Goal: Task Accomplishment & Management: Complete application form

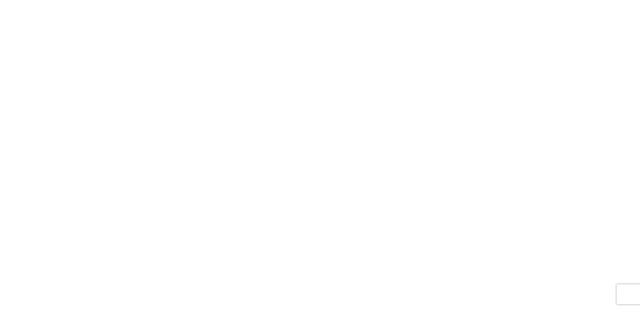
select select "FULL"
select select "LBS"
select select "IN"
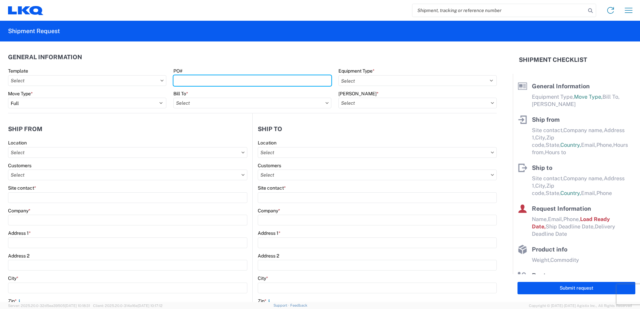
drag, startPoint x: 186, startPoint y: 80, endPoint x: 186, endPoint y: 74, distance: 5.7
click at [186, 80] on input "PO#" at bounding box center [253, 80] width 158 height 11
type input "20-235152"
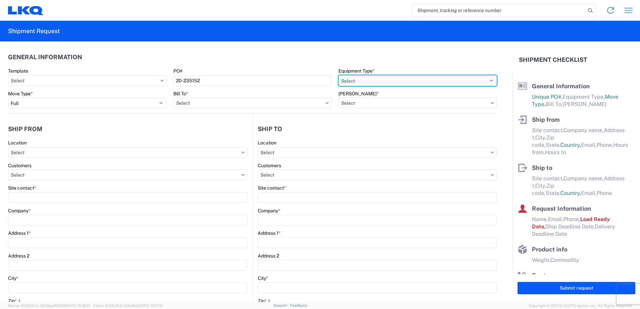
click at [488, 80] on select "Select 53’ Dry Van Flatbed Dropdeck (van) Lowboy (flatbed) Rail" at bounding box center [418, 80] width 158 height 11
select select "STDV"
click at [339, 75] on select "Select 53’ Dry Van Flatbed Dropdeck (van) Lowboy (flatbed) Rail" at bounding box center [418, 80] width 158 height 11
click at [216, 101] on input "text" at bounding box center [253, 103] width 158 height 11
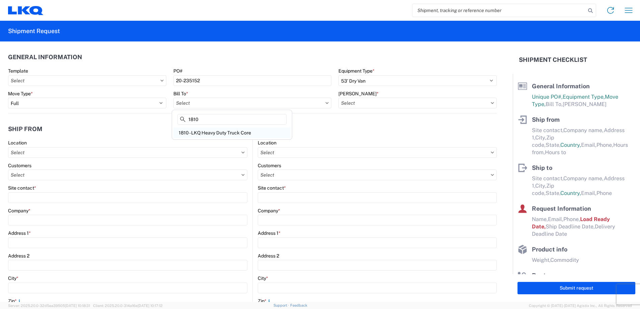
type input "1810"
drag, startPoint x: 204, startPoint y: 133, endPoint x: 210, endPoint y: 132, distance: 6.4
click at [205, 133] on div "1810 - LKQ Heavy Duty Truck Core" at bounding box center [232, 133] width 117 height 11
type input "1810 - LKQ Heavy Duty Truck Core"
click at [408, 99] on input "text" at bounding box center [418, 103] width 158 height 11
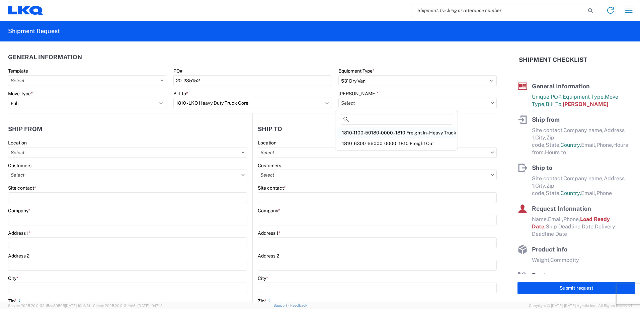
click at [366, 133] on div "1810-1100-50180-0000 - 1810 Freight In - Heavy Truck" at bounding box center [397, 133] width 120 height 11
type input "1810-1100-50180-0000 - 1810 Freight In - Heavy Truck"
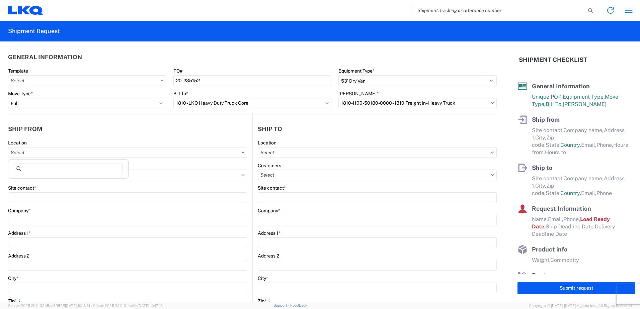
drag, startPoint x: 52, startPoint y: 152, endPoint x: 45, endPoint y: 143, distance: 11.5
click at [51, 151] on input "text" at bounding box center [127, 152] width 239 height 11
type input "1808"
click at [33, 182] on div "1808 - LKQ Western Truck Parts" at bounding box center [68, 182] width 117 height 11
type input "1808 - LKQ Western Truck Parts"
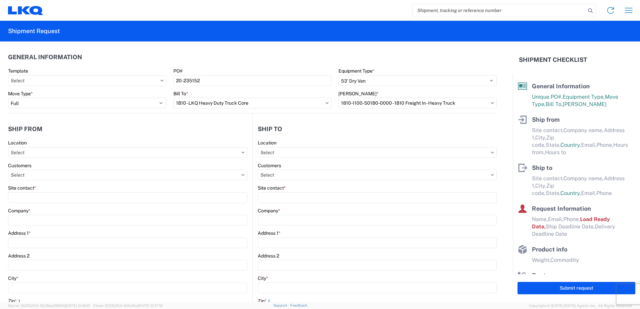
type input "LKQ Corporation"
type input "[STREET_ADDRESS]"
type input "[PERSON_NAME]"
type input "80640"
select select "CO"
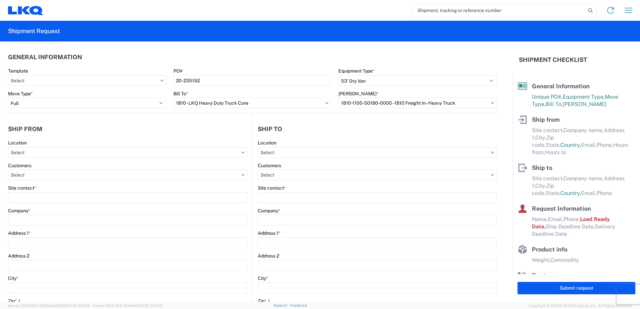
select select "US"
type input "07:00:00"
type input "17:00:00"
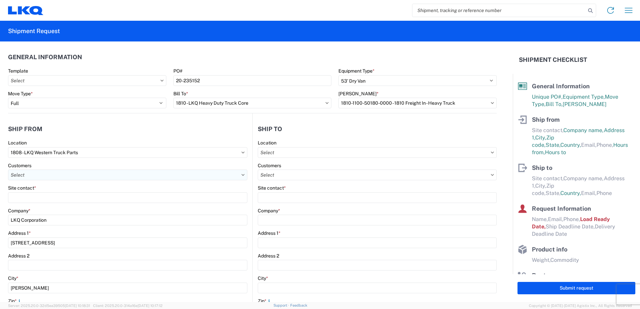
click at [30, 178] on input "text" at bounding box center [127, 175] width 239 height 11
type input "[PERSON_NAME]"
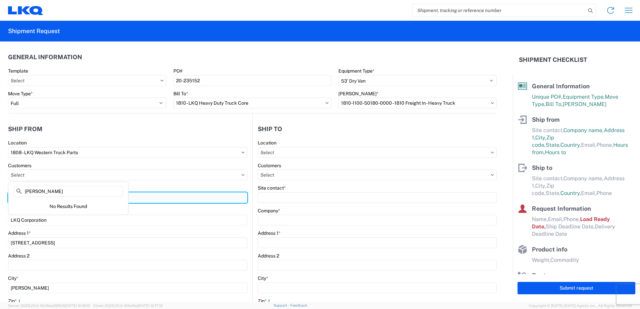
click at [194, 199] on input "Site contact *" at bounding box center [127, 198] width 239 height 11
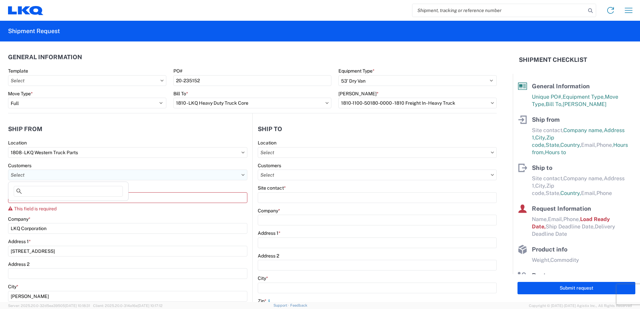
click at [35, 175] on input "text" at bounding box center [127, 175] width 239 height 11
click at [242, 175] on icon at bounding box center [243, 175] width 3 height 2
click at [72, 177] on input "text" at bounding box center [127, 175] width 239 height 11
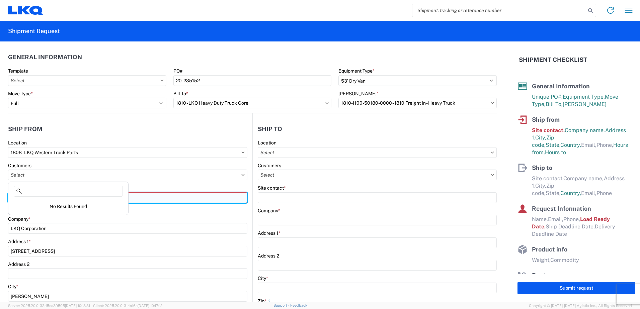
click at [161, 200] on input "Site contact *" at bounding box center [127, 198] width 239 height 11
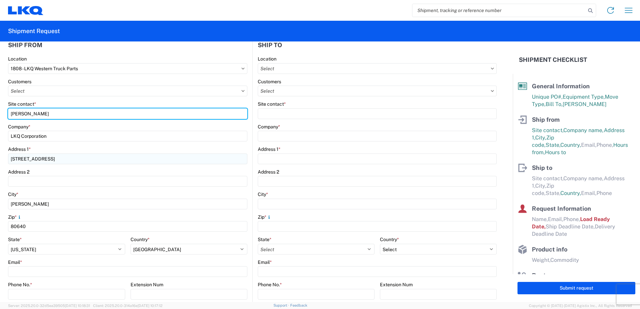
scroll to position [100, 0]
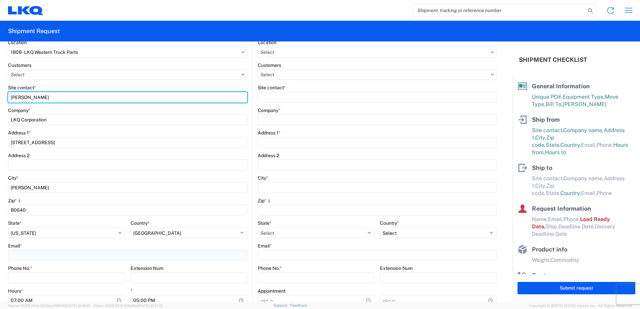
type input "[PERSON_NAME]"
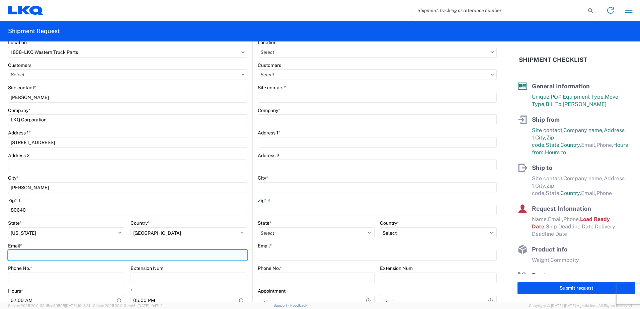
click at [18, 252] on input "Email *" at bounding box center [127, 255] width 239 height 11
type input "[EMAIL_ADDRESS][DOMAIN_NAME]"
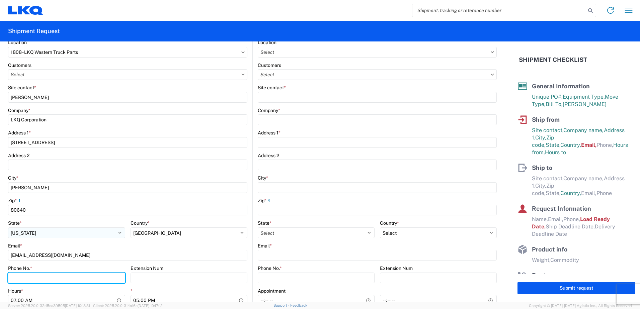
type input "8005413400"
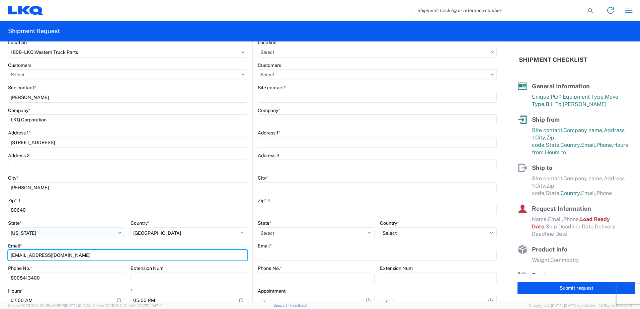
scroll to position [134, 0]
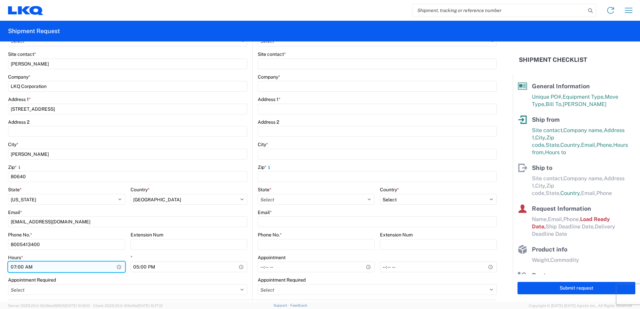
click at [15, 268] on input "07:00:00" at bounding box center [66, 267] width 117 height 11
type input "08:00"
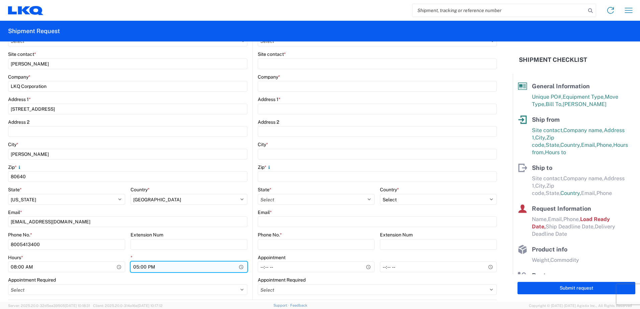
click at [136, 268] on input "17:00:00" at bounding box center [189, 267] width 117 height 11
type input "15:00"
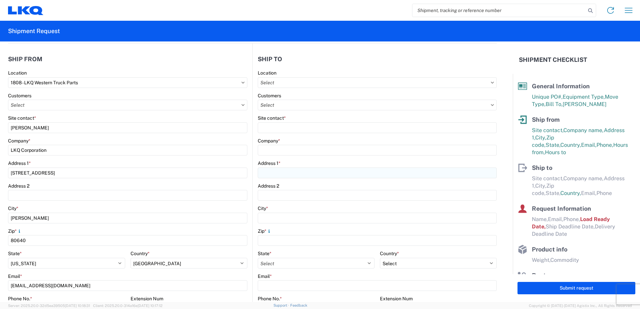
scroll to position [67, 0]
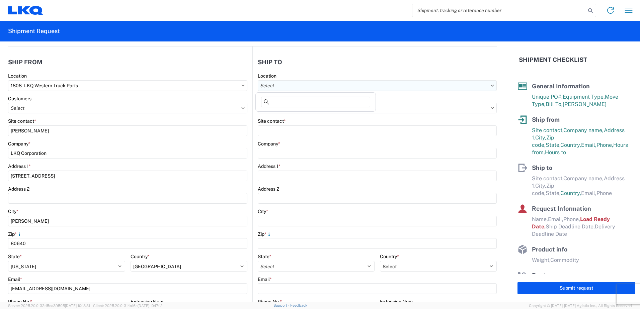
click at [291, 84] on input "text" at bounding box center [377, 85] width 239 height 11
type input "1810"
click at [287, 115] on div "1810 - LKQ Heavy Duty Truck Core" at bounding box center [315, 115] width 117 height 11
type input "1810 - LKQ Heavy Duty Truck Core"
type input "LKQ Corporation"
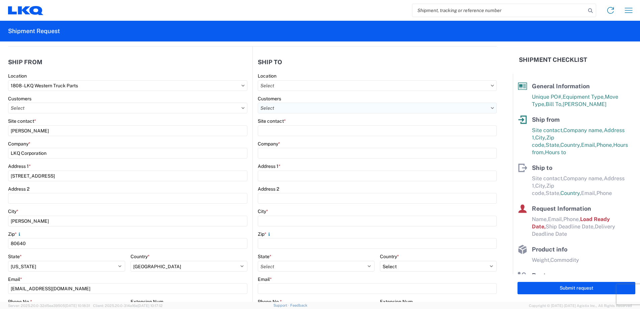
type input "[STREET_ADDRESS]"
type input "Lansing"
type input "60438"
select select "US"
type input "07:30"
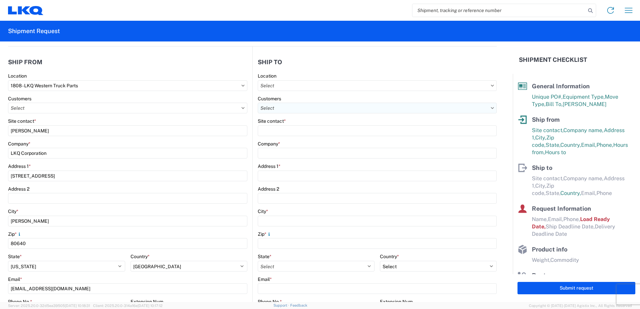
type input "17:00"
select select "IL"
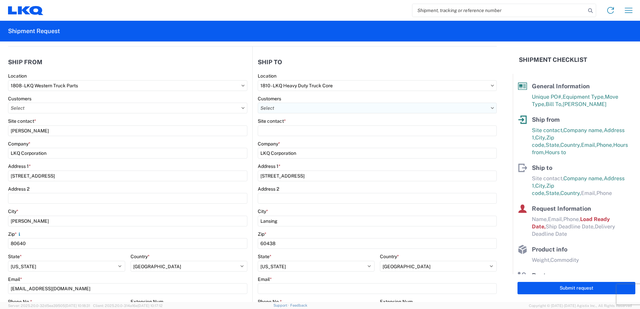
click at [279, 110] on input "text" at bounding box center [377, 108] width 239 height 11
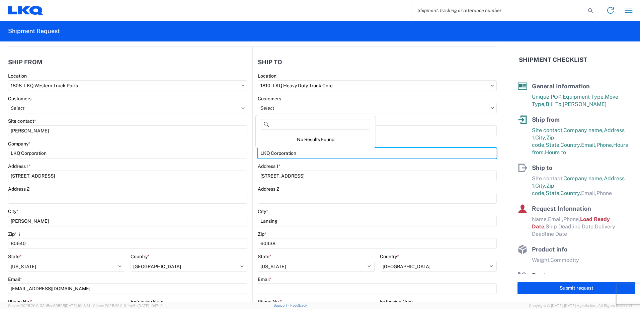
drag, startPoint x: 406, startPoint y: 148, endPoint x: 402, endPoint y: 144, distance: 5.2
click at [406, 148] on input "LKQ Corporation" at bounding box center [377, 153] width 239 height 11
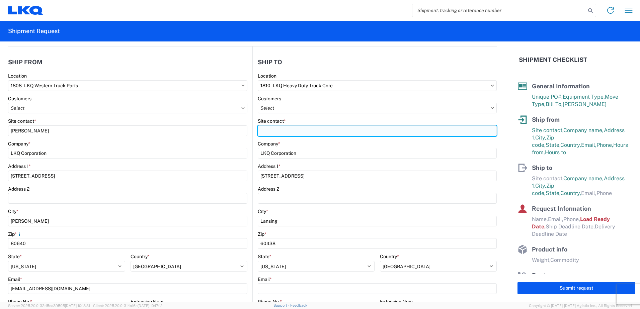
click at [272, 128] on input "Site contact *" at bounding box center [377, 131] width 239 height 11
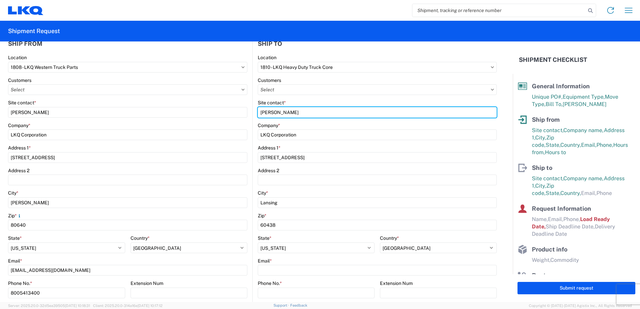
scroll to position [100, 0]
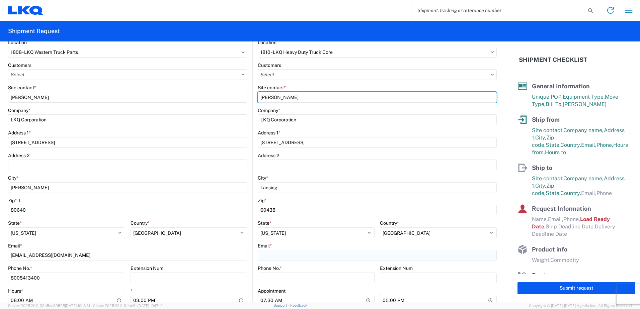
type input "[PERSON_NAME]"
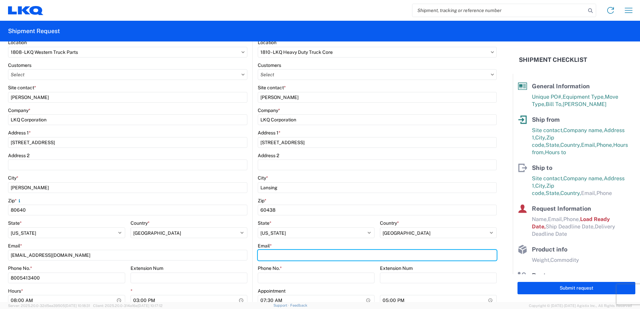
drag, startPoint x: 263, startPoint y: 257, endPoint x: 259, endPoint y: 242, distance: 14.9
click at [263, 257] on input "Email *" at bounding box center [377, 255] width 239 height 11
type input "[EMAIL_ADDRESS][DOMAIN_NAME]"
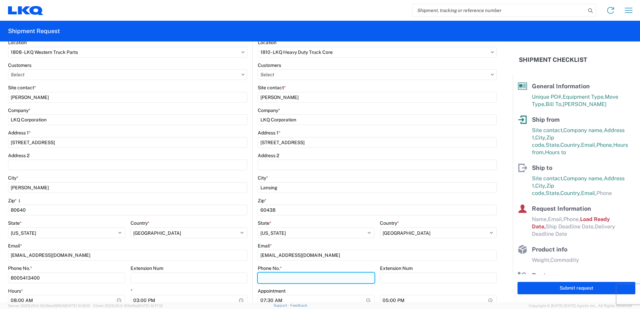
drag, startPoint x: 260, startPoint y: 280, endPoint x: 259, endPoint y: 275, distance: 4.4
click at [260, 278] on input "Phone No. *" at bounding box center [316, 278] width 117 height 11
type input "7084416512"
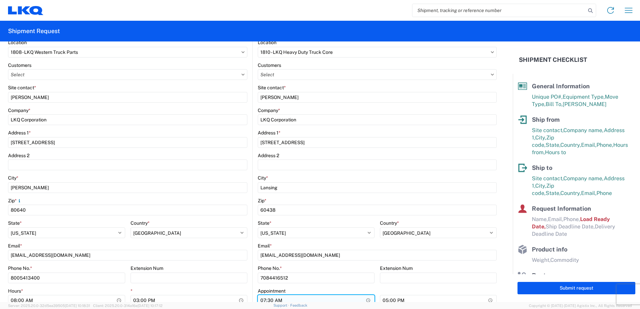
click at [263, 302] on input "07:30" at bounding box center [316, 300] width 117 height 11
type input "08:00"
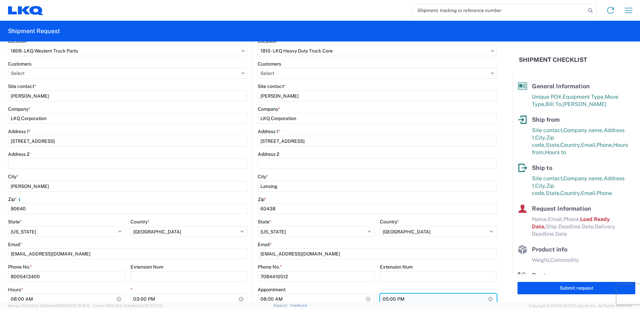
click at [382, 299] on input "17:00" at bounding box center [438, 299] width 117 height 11
type input "15:00"
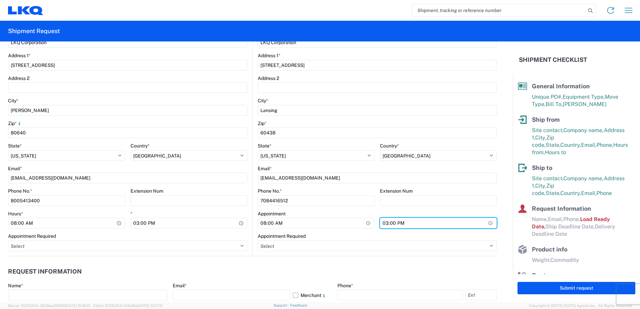
scroll to position [269, 0]
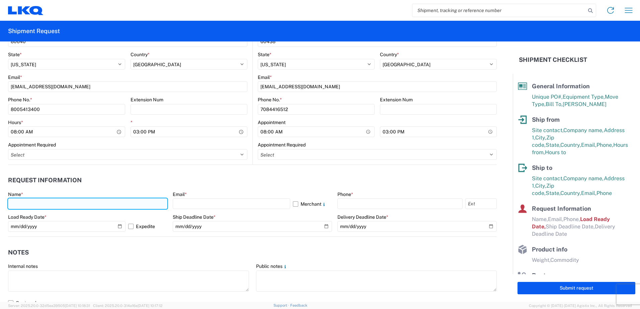
drag, startPoint x: 40, startPoint y: 203, endPoint x: 37, endPoint y: 200, distance: 3.6
click at [40, 203] on input "text" at bounding box center [87, 204] width 159 height 11
type input "[PERSON_NAME]"
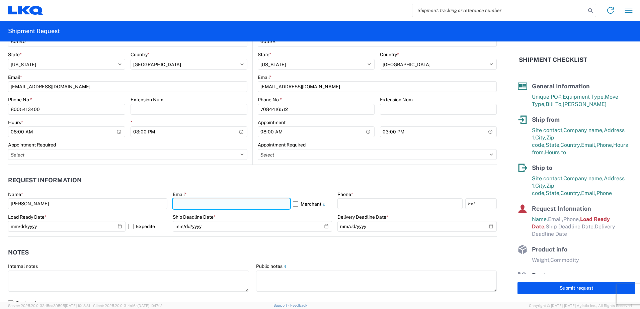
click at [178, 203] on input "text" at bounding box center [232, 204] width 118 height 11
type input "[EMAIL_ADDRESS][DOMAIN_NAME]"
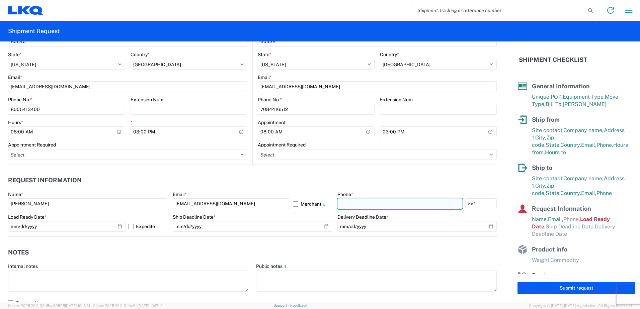
click at [343, 203] on input "text" at bounding box center [400, 204] width 125 height 11
type input "4176303148"
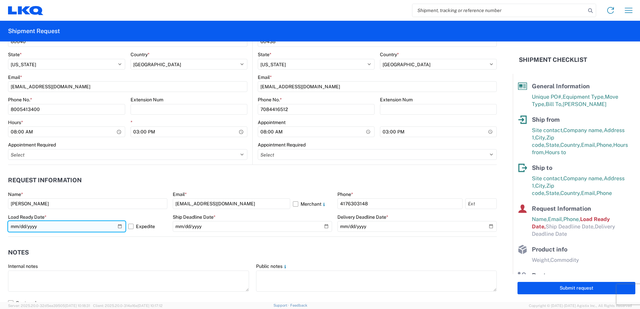
click at [47, 229] on input "[DATE]" at bounding box center [67, 226] width 118 height 11
click at [120, 228] on input "[DATE]" at bounding box center [67, 226] width 118 height 11
type input "[DATE]"
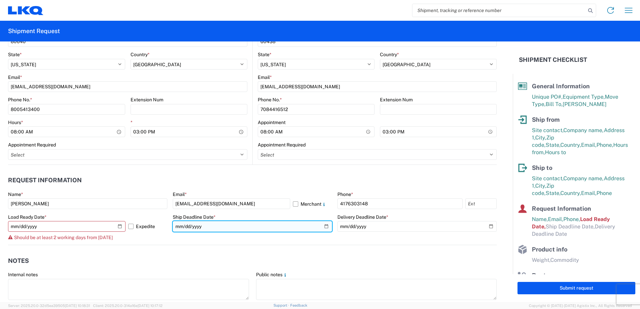
click at [322, 227] on input "date" at bounding box center [252, 226] width 159 height 11
type input "[DATE]"
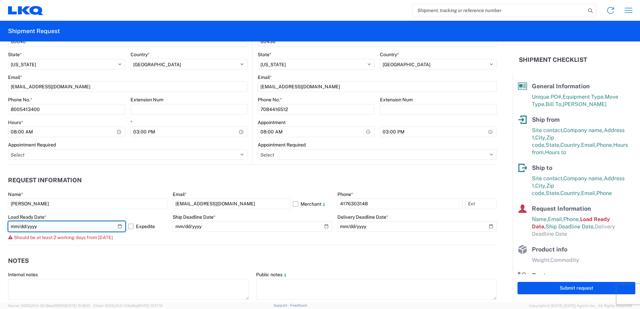
click at [118, 226] on input "[DATE]" at bounding box center [67, 226] width 118 height 11
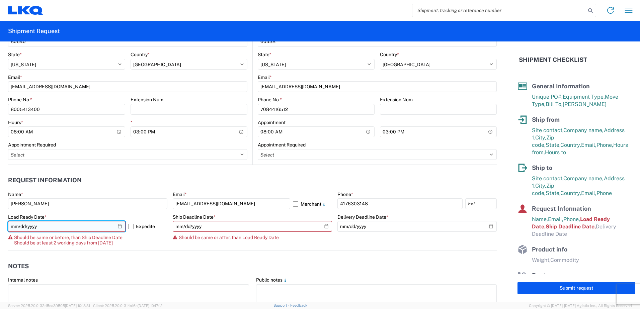
click at [118, 227] on input "[DATE]" at bounding box center [67, 226] width 118 height 11
type input "[DATE]"
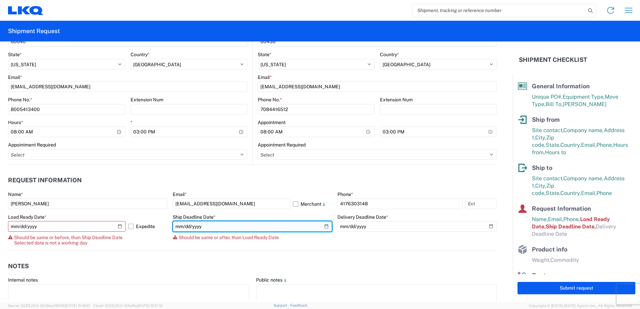
click at [324, 227] on input "[DATE]" at bounding box center [252, 226] width 159 height 11
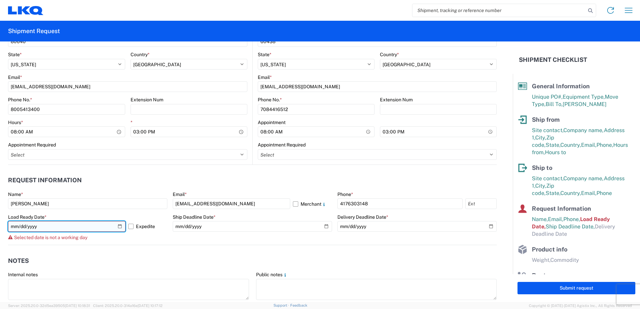
click at [119, 226] on input "[DATE]" at bounding box center [67, 226] width 118 height 11
click at [41, 228] on input "[DATE]" at bounding box center [67, 226] width 118 height 11
click at [113, 240] on div "Selected date is not a working day" at bounding box center [87, 237] width 159 height 5
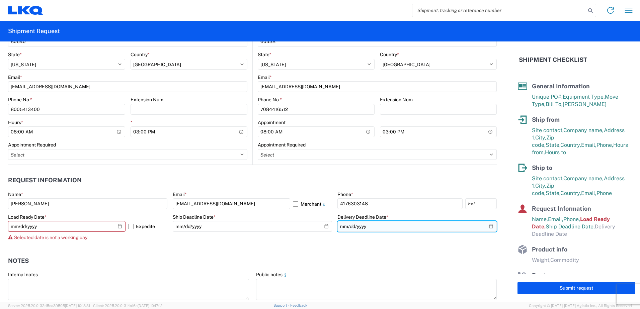
click at [485, 228] on input "date" at bounding box center [417, 226] width 159 height 11
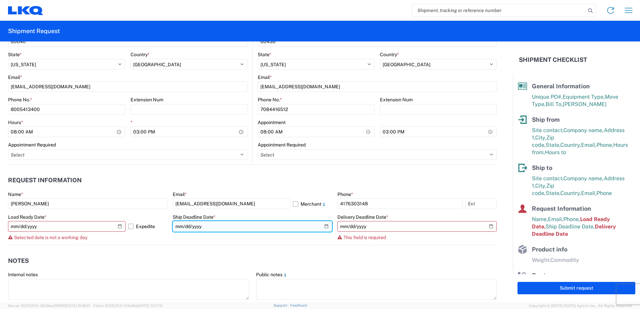
click at [322, 228] on input "[DATE]" at bounding box center [252, 226] width 159 height 11
type input "[DATE]"
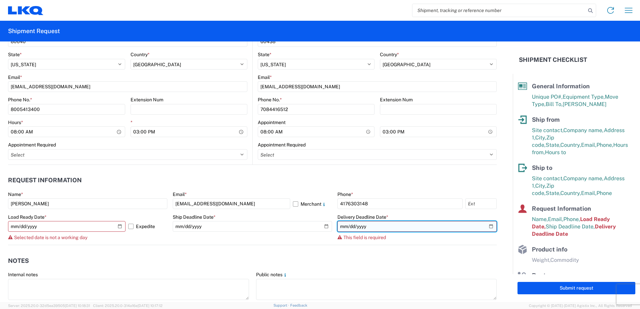
click at [484, 226] on input "date" at bounding box center [417, 226] width 159 height 11
type input "[DATE]"
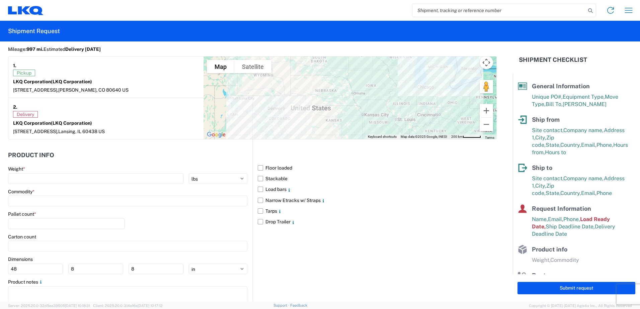
scroll to position [571, 0]
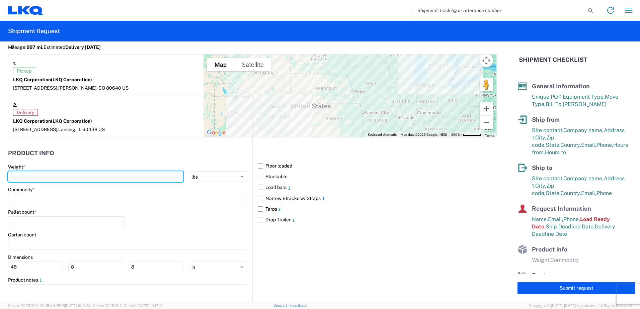
click at [32, 177] on input "number" at bounding box center [96, 176] width 176 height 11
type input "42000"
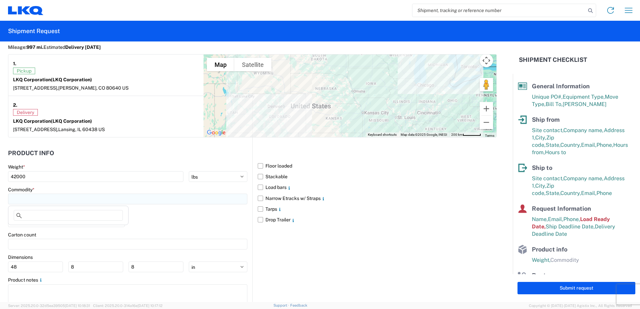
click at [84, 201] on input at bounding box center [127, 199] width 239 height 11
type input "en"
click at [35, 229] on div "Engines, Transmissions" at bounding box center [68, 229] width 117 height 11
type input "Engines, Transmissions"
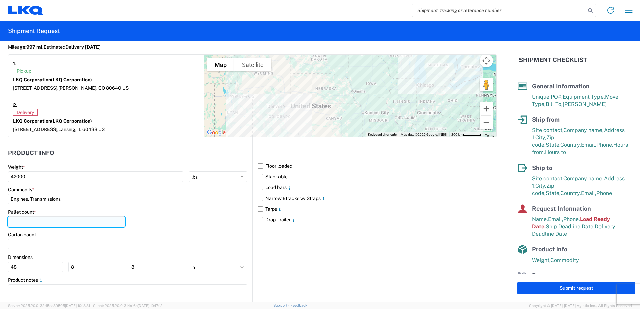
click at [15, 221] on input "number" at bounding box center [66, 222] width 117 height 11
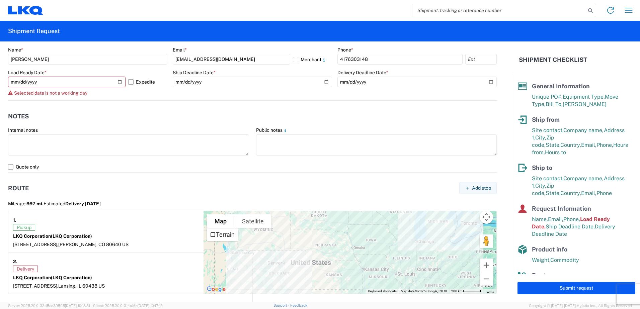
scroll to position [403, 0]
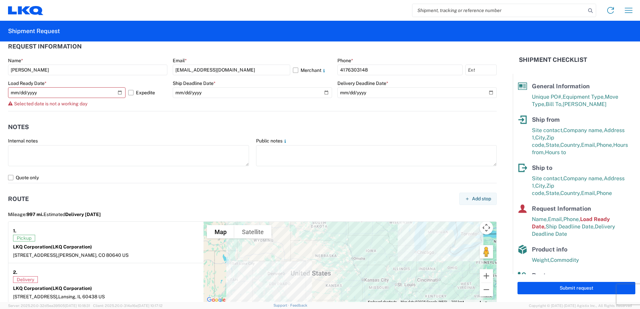
type input "14"
click at [106, 130] on header "Notes" at bounding box center [252, 127] width 489 height 15
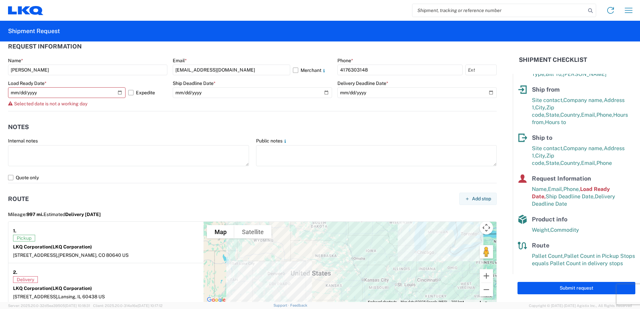
scroll to position [537, 0]
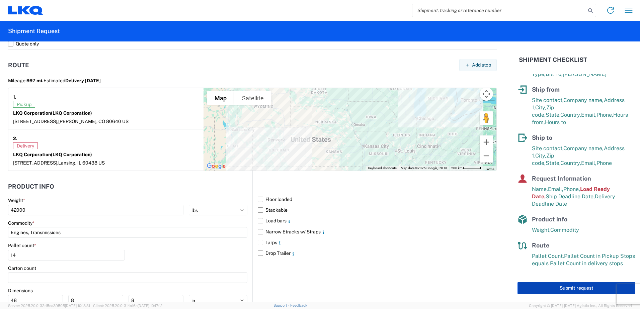
click at [543, 287] on button "Submit request" at bounding box center [577, 288] width 118 height 12
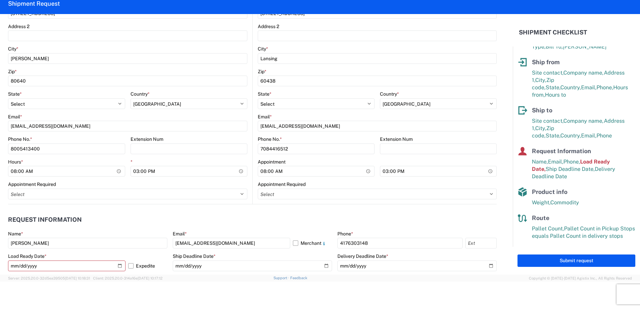
scroll to position [236, 0]
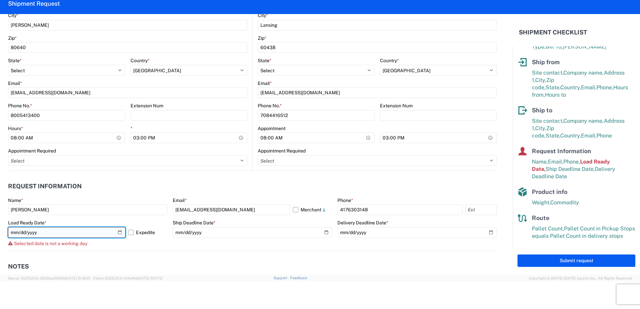
click at [118, 233] on input "[DATE]" at bounding box center [67, 232] width 118 height 11
click at [119, 232] on input "[DATE]" at bounding box center [67, 232] width 118 height 11
click at [137, 250] on agx-form-control-wrapper-v2 "Load Ready Date * [DATE] Expedite Selected date is not a working day" at bounding box center [87, 235] width 159 height 31
click at [163, 243] on div "Selected date is not a working day" at bounding box center [87, 243] width 159 height 5
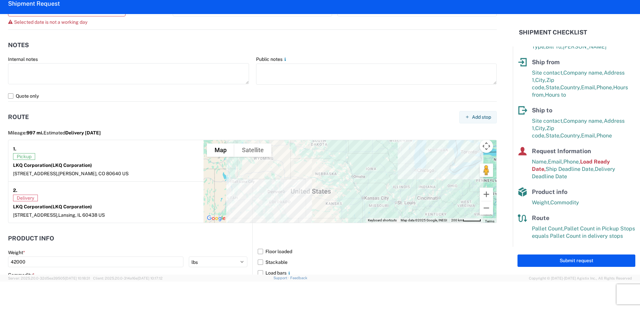
scroll to position [470, 0]
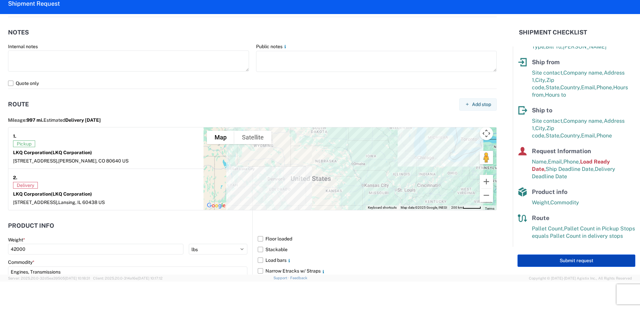
click at [568, 263] on button "Submit request" at bounding box center [577, 261] width 118 height 12
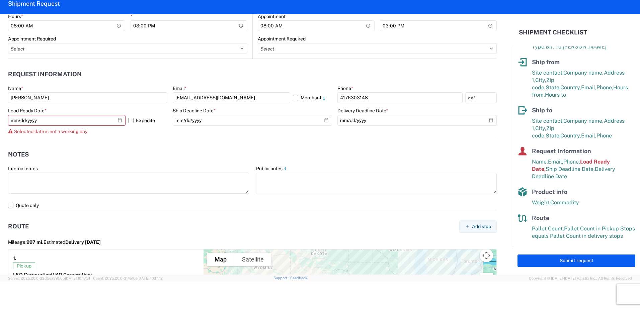
scroll to position [303, 0]
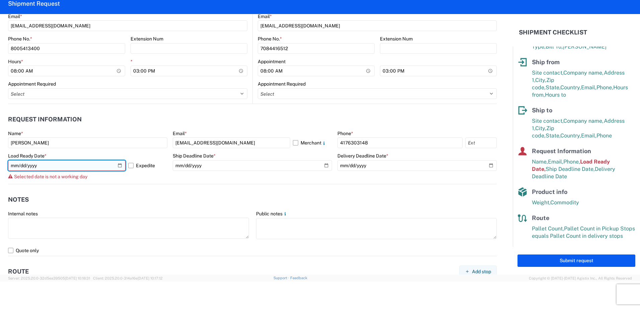
click at [118, 167] on input "[DATE]" at bounding box center [67, 165] width 118 height 11
type input "[DATE]"
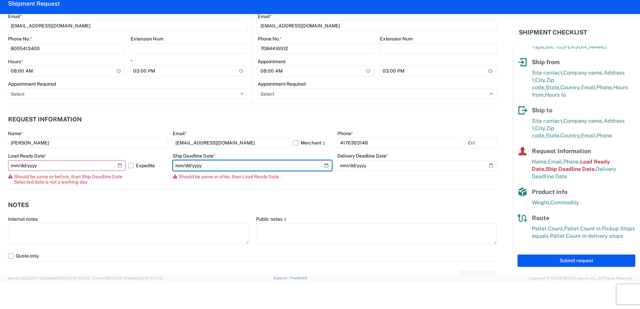
click at [323, 166] on input "[DATE]" at bounding box center [252, 165] width 159 height 11
type input "[DATE]"
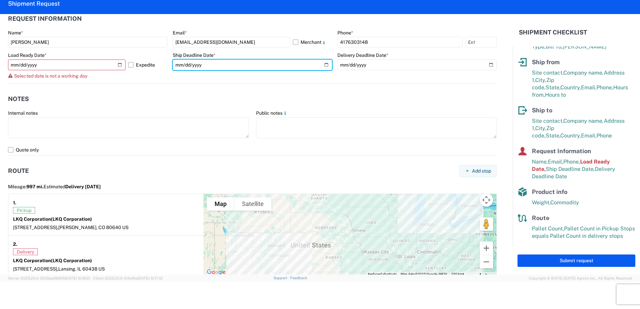
scroll to position [356, 0]
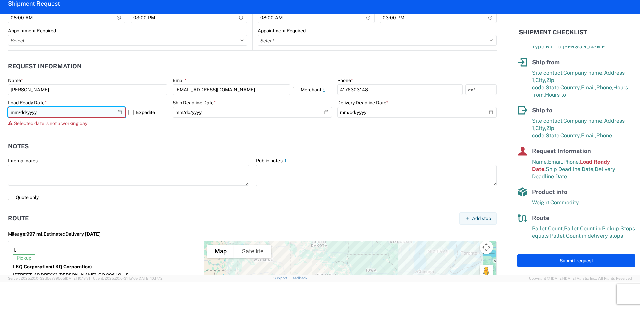
click at [118, 113] on input "[DATE]" at bounding box center [67, 112] width 118 height 11
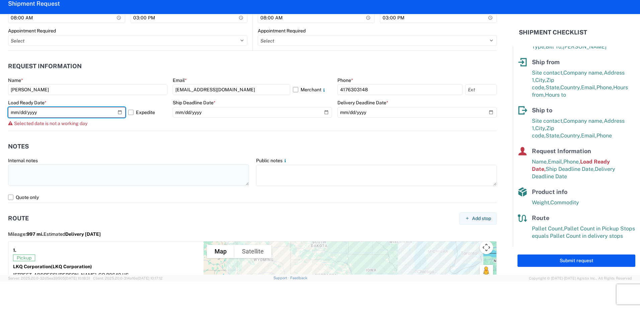
type input "[DATE]"
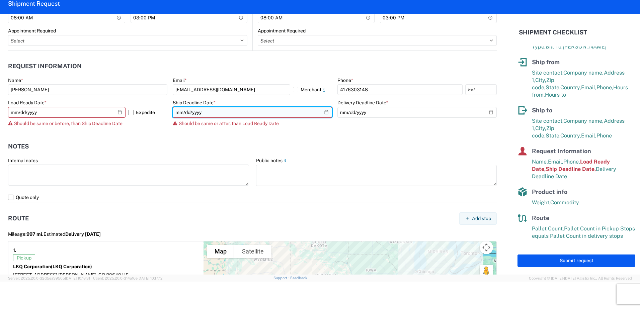
click at [323, 113] on input "[DATE]" at bounding box center [252, 112] width 159 height 11
type input "[DATE]"
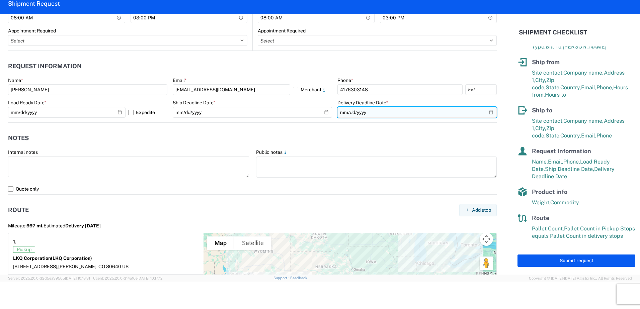
click at [486, 113] on input "[DATE]" at bounding box center [417, 112] width 159 height 11
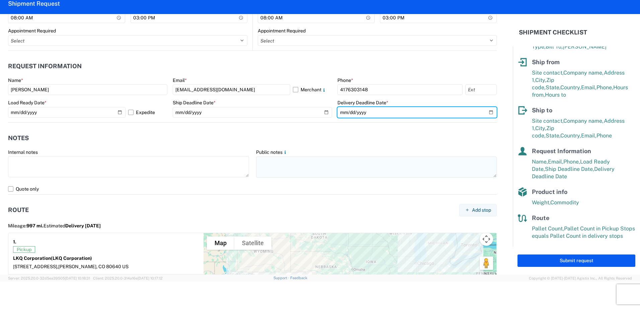
type input "[DATE]"
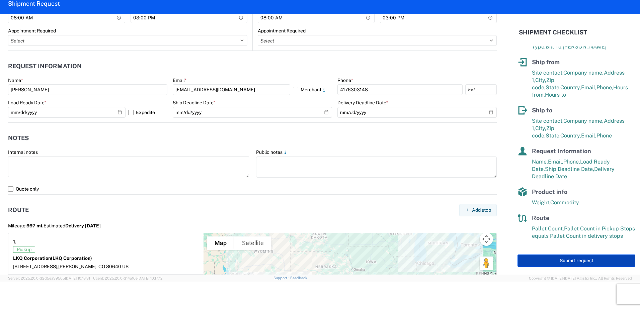
click at [569, 262] on button "Submit request" at bounding box center [577, 261] width 118 height 12
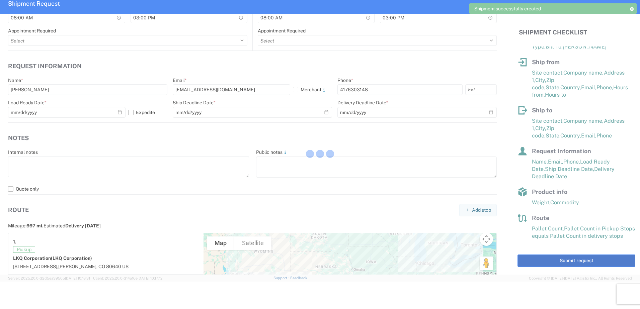
scroll to position [24, 0]
